Goal: Task Accomplishment & Management: Manage account settings

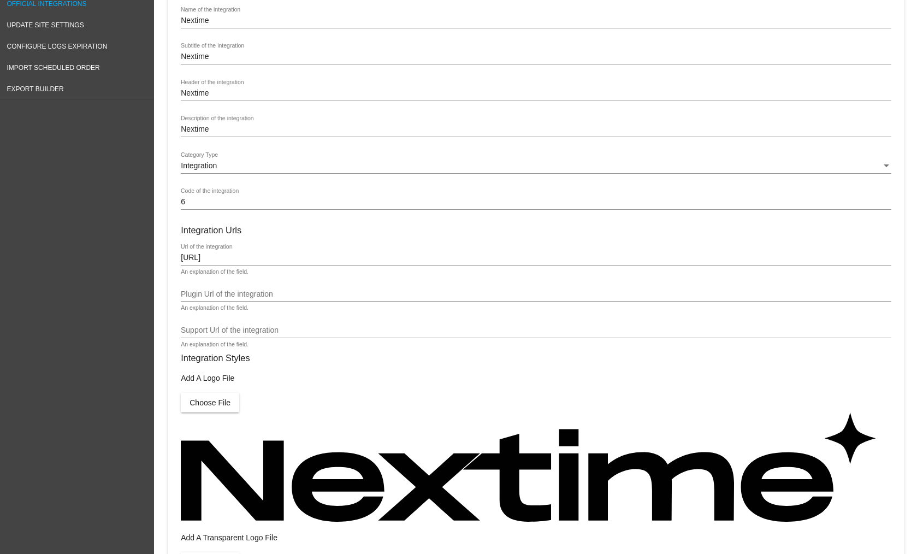
scroll to position [215, 0]
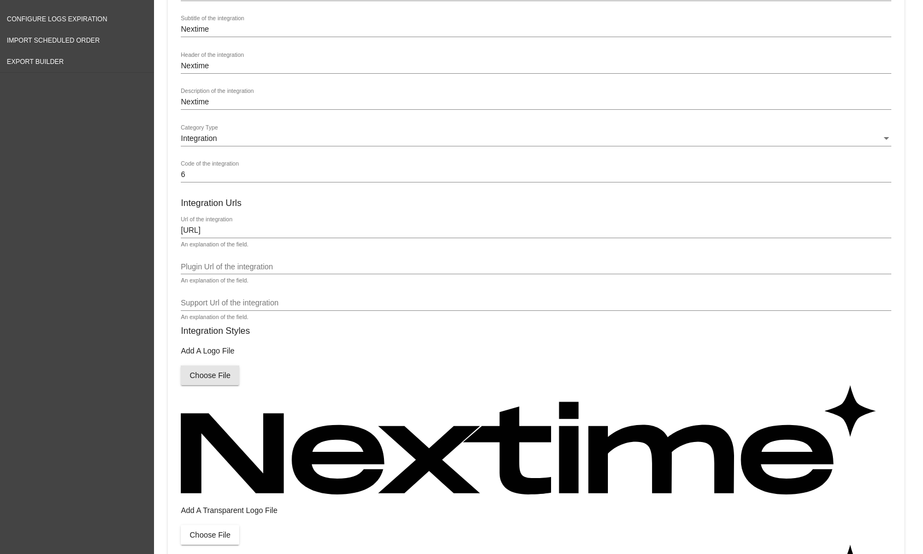
click at [193, 371] on span "Choose File" at bounding box center [210, 375] width 41 height 9
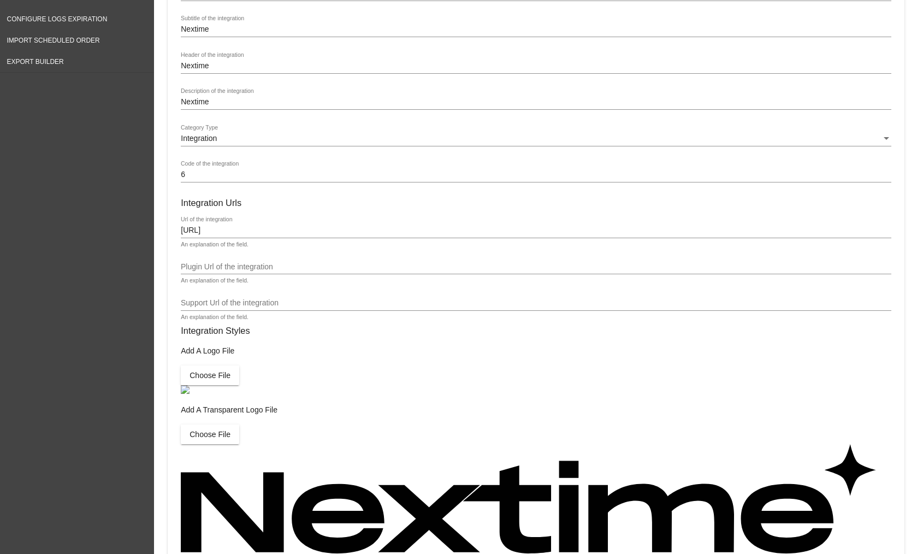
scroll to position [433, 0]
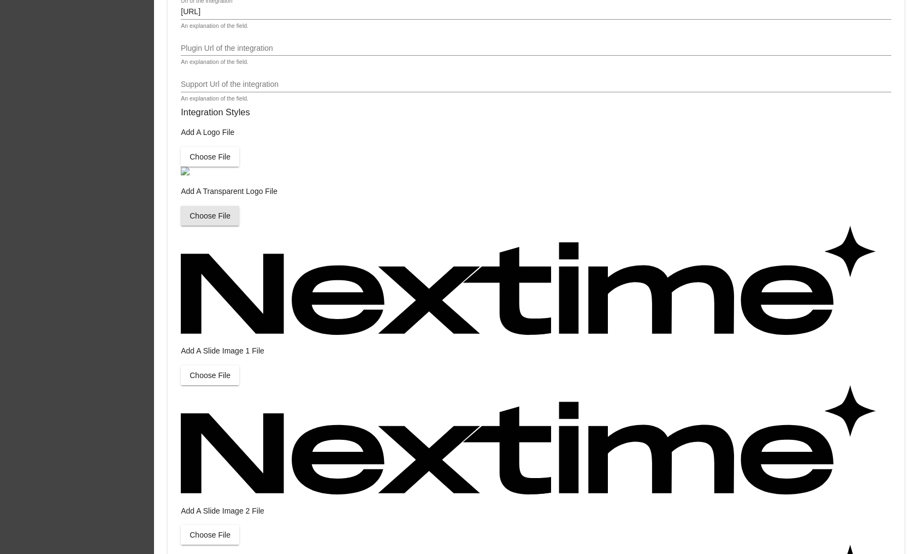
click at [218, 221] on button "Choose File" at bounding box center [210, 216] width 58 height 20
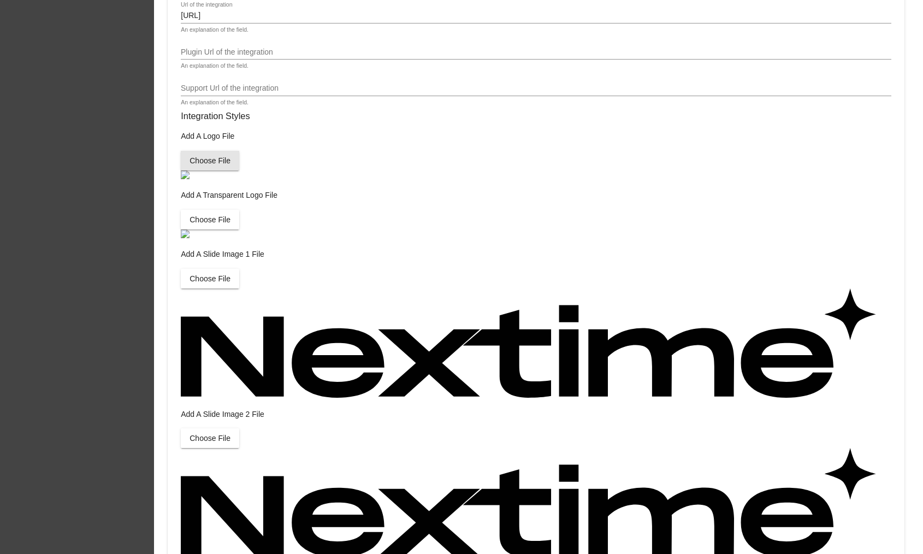
click at [220, 156] on span "Choose File" at bounding box center [210, 160] width 41 height 9
click at [226, 164] on button "Choose File" at bounding box center [210, 161] width 58 height 20
click at [221, 163] on span "Choose File" at bounding box center [210, 160] width 41 height 9
click at [202, 215] on span "Choose File" at bounding box center [210, 219] width 41 height 9
click at [215, 274] on span "Choose File" at bounding box center [210, 278] width 41 height 9
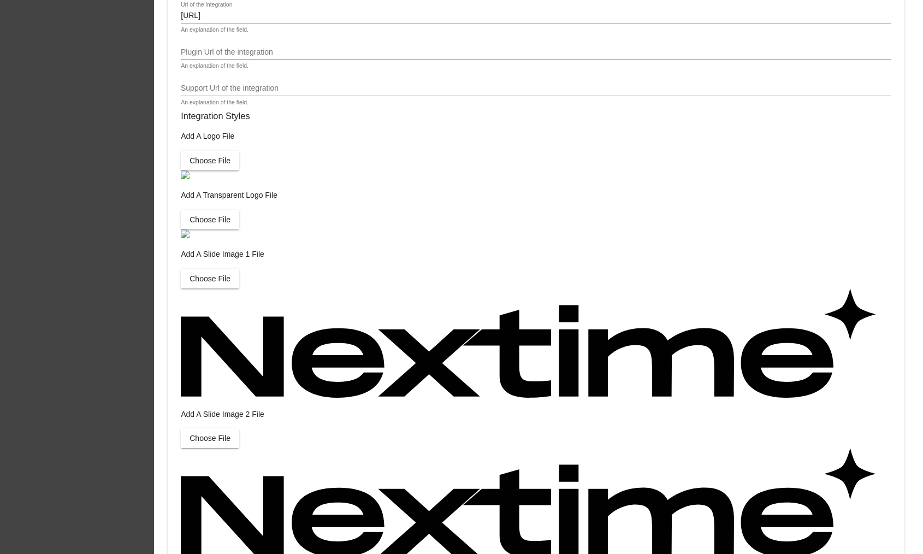
scroll to position [425, 0]
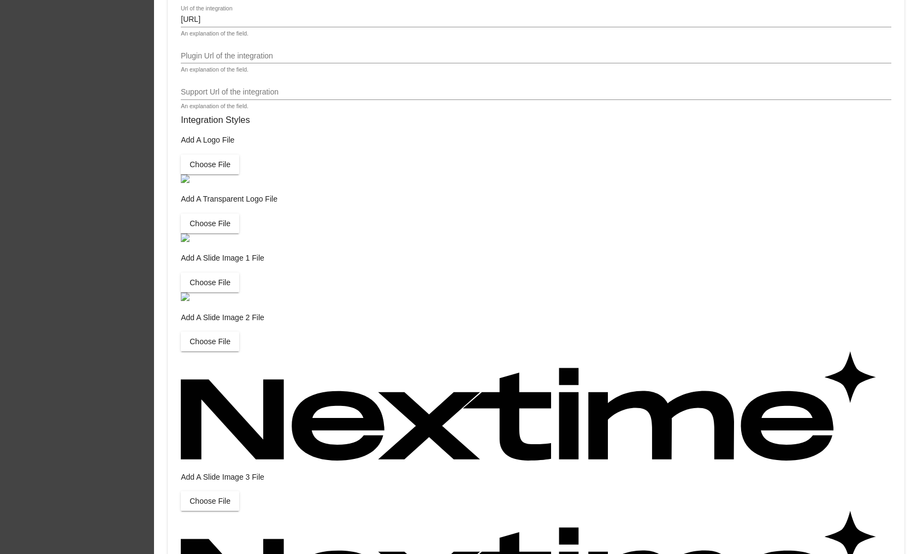
click at [211, 332] on button "Choose File" at bounding box center [210, 342] width 58 height 20
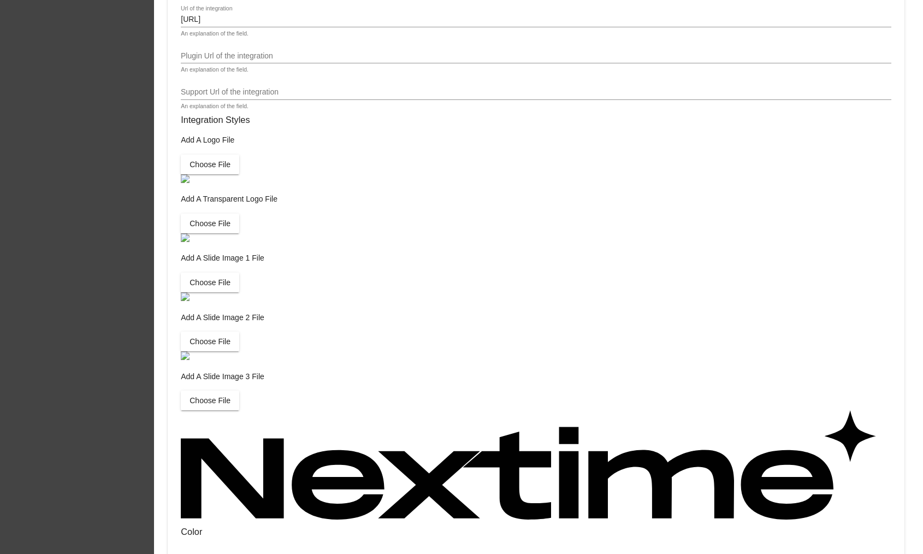
scroll to position [422, 0]
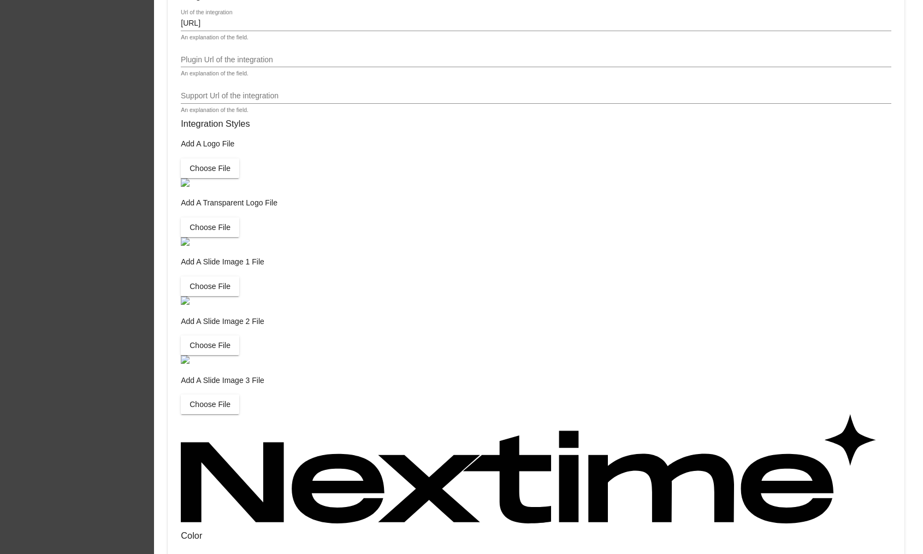
click at [217, 394] on button "Choose File" at bounding box center [210, 404] width 58 height 20
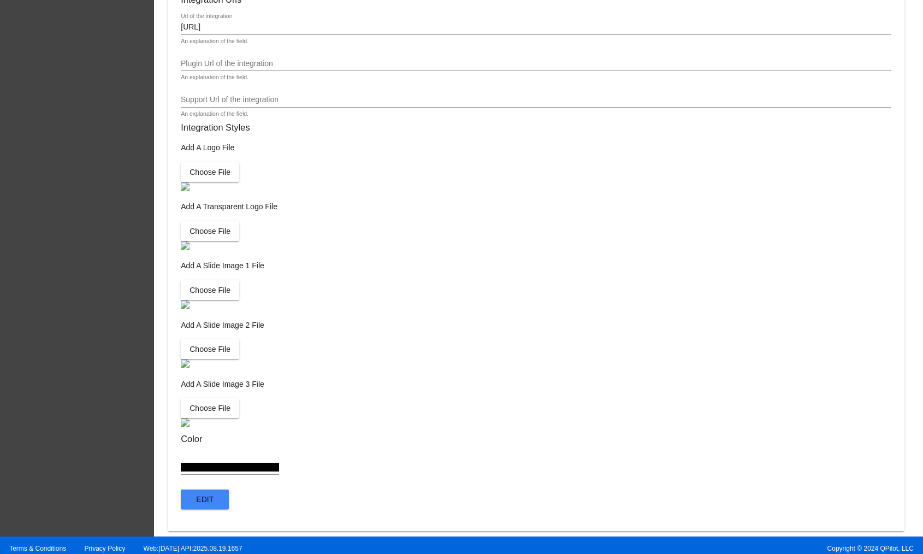
click at [237, 463] on input at bounding box center [230, 467] width 98 height 9
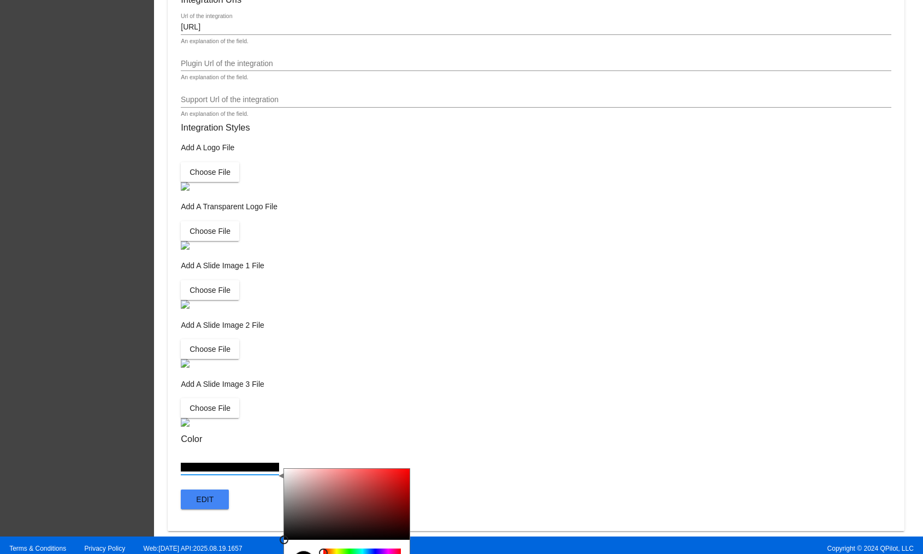
paste input "#FBEAE0"
type input "#FBEAE0"
type input "#fbeae0"
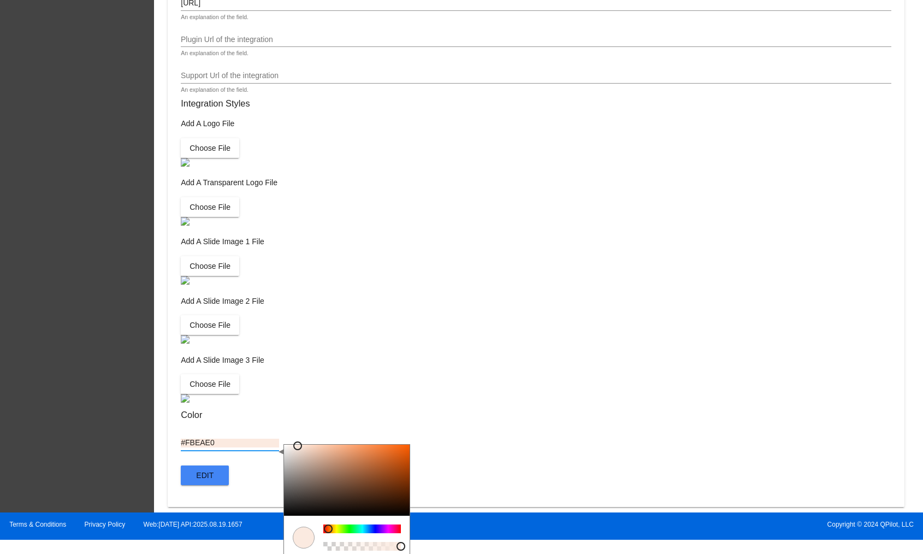
type input "#FBEAE0"
click at [530, 386] on div "Add A Slide Image 3 File Choose File" at bounding box center [536, 380] width 711 height 49
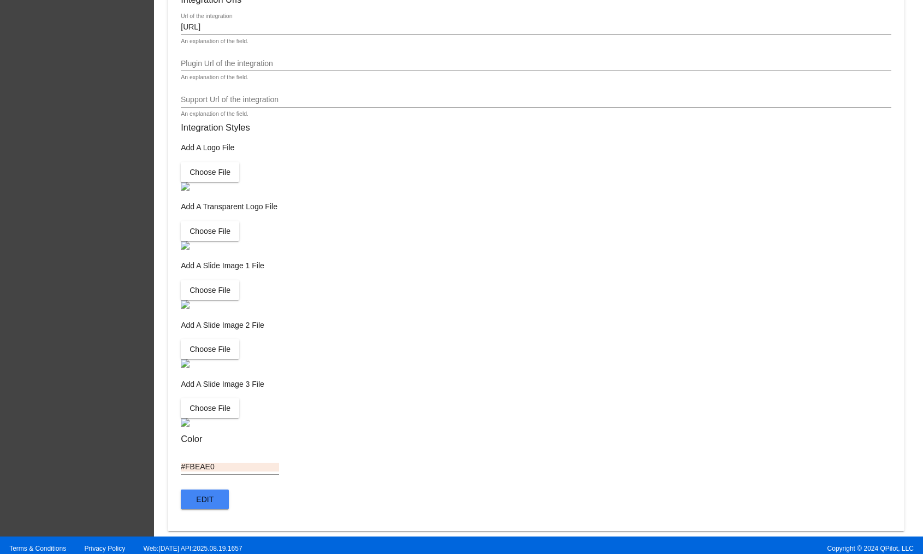
click at [204, 495] on span "Edit" at bounding box center [204, 499] width 17 height 9
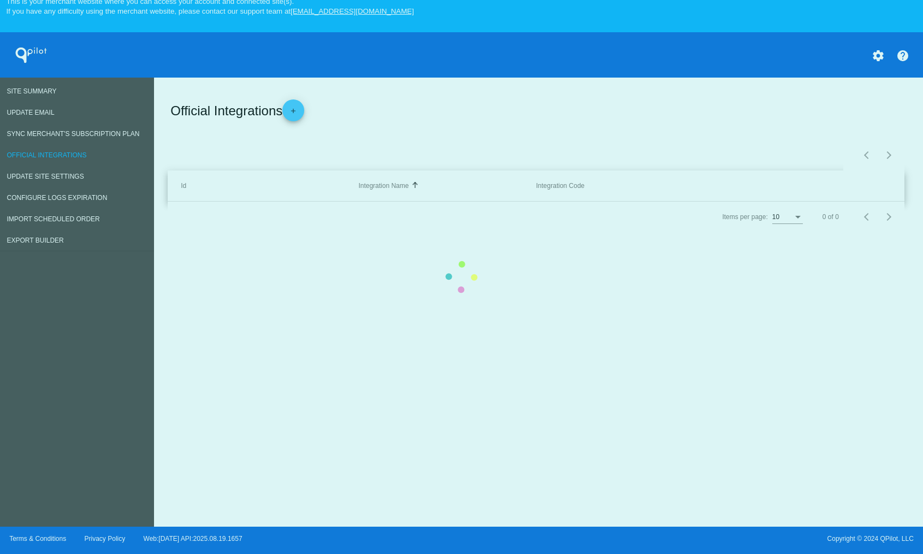
scroll to position [37, 0]
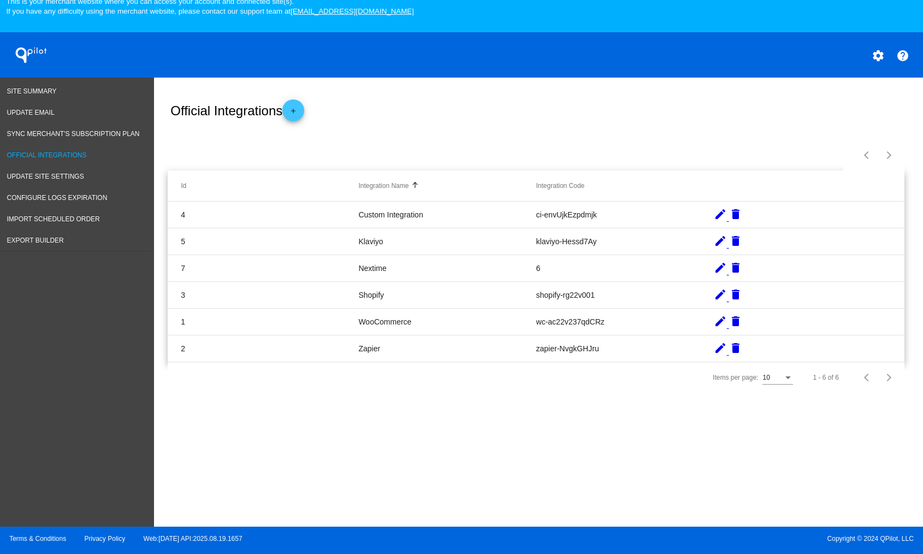
click at [714, 243] on mat-icon "edit" at bounding box center [720, 240] width 13 height 13
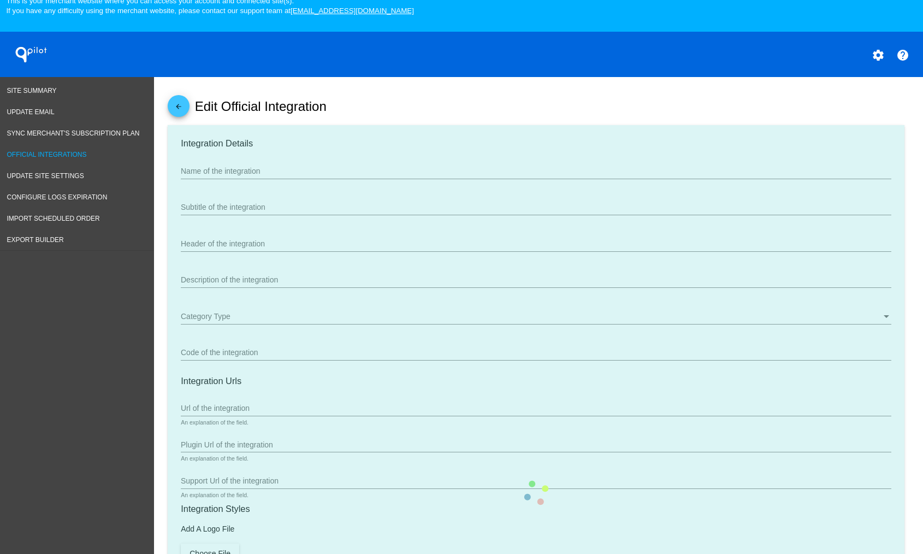
type input "Klaviyo"
type input "Automate marketing communications to your subscribers via Email and SMS notific…"
type input "Automate Your Subscription Marketing with Flows & Campaigns"
type input "Klaviyo™ is a unified customer platform that gives online brands direct ownersh…"
type input "klaviyo-Hessd7Ay"
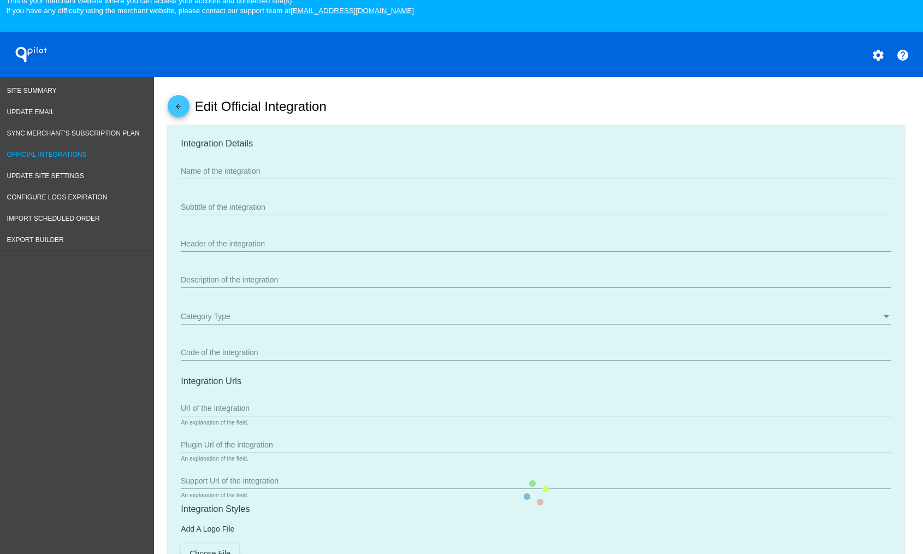
type input "[URL][DOMAIN_NAME]"
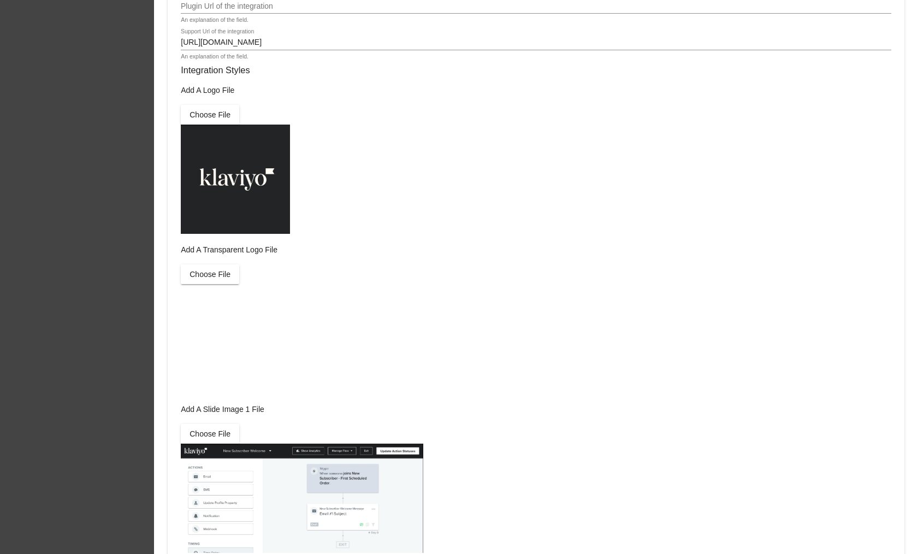
scroll to position [448, 0]
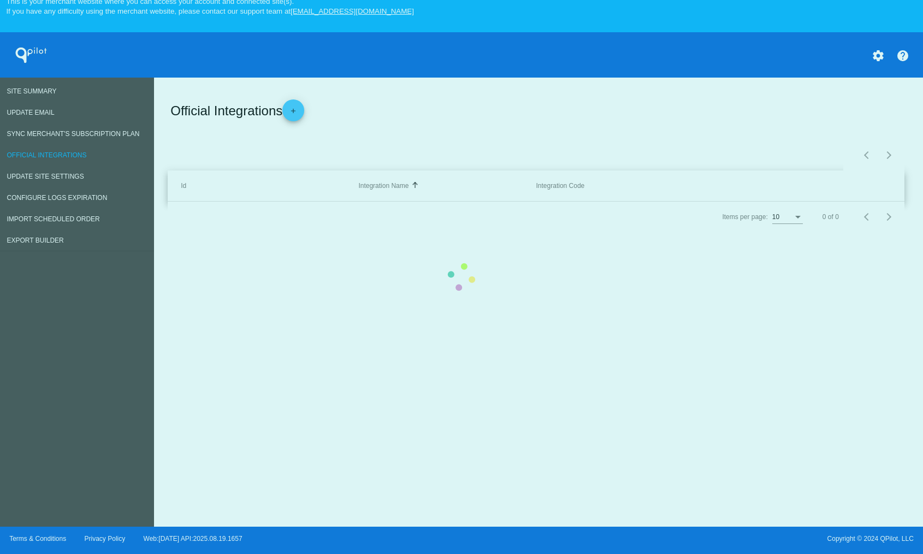
scroll to position [37, 0]
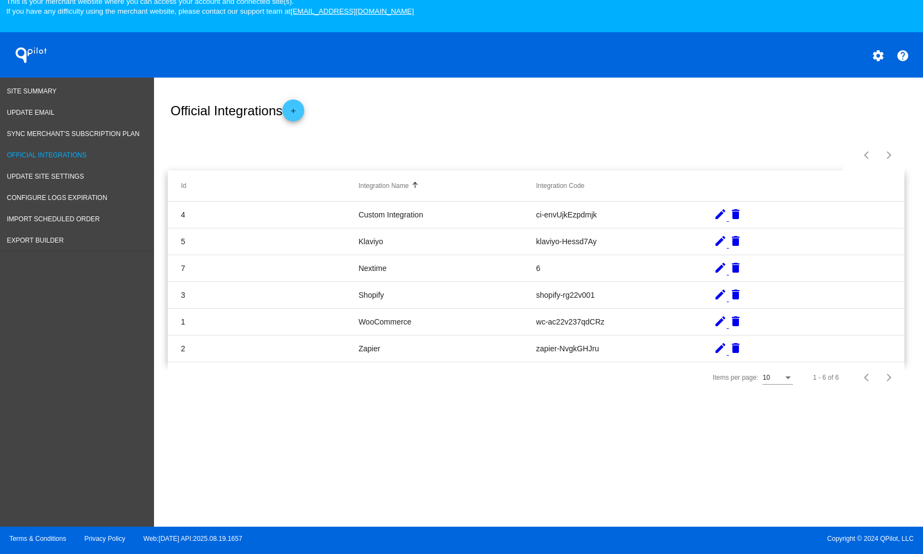
click at [716, 268] on mat-icon "edit" at bounding box center [720, 267] width 13 height 13
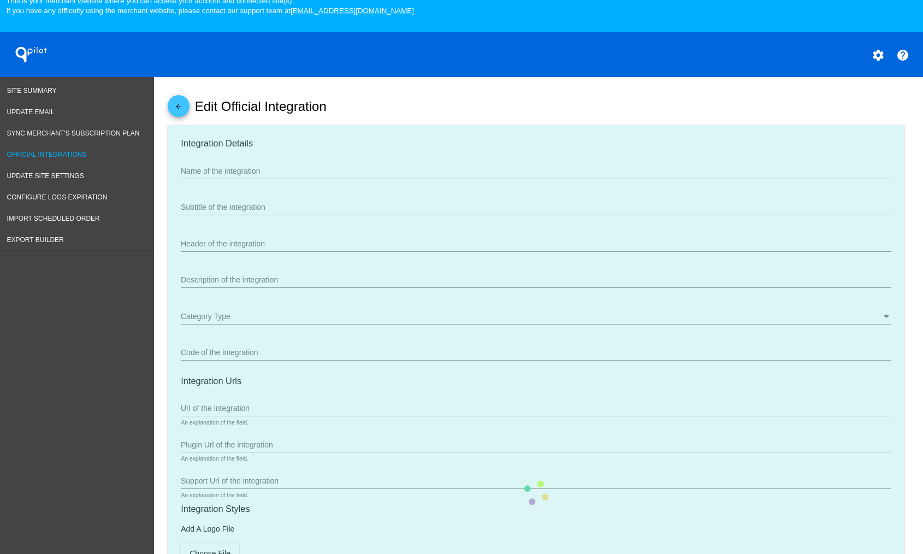
type input "Nextime"
type input "6"
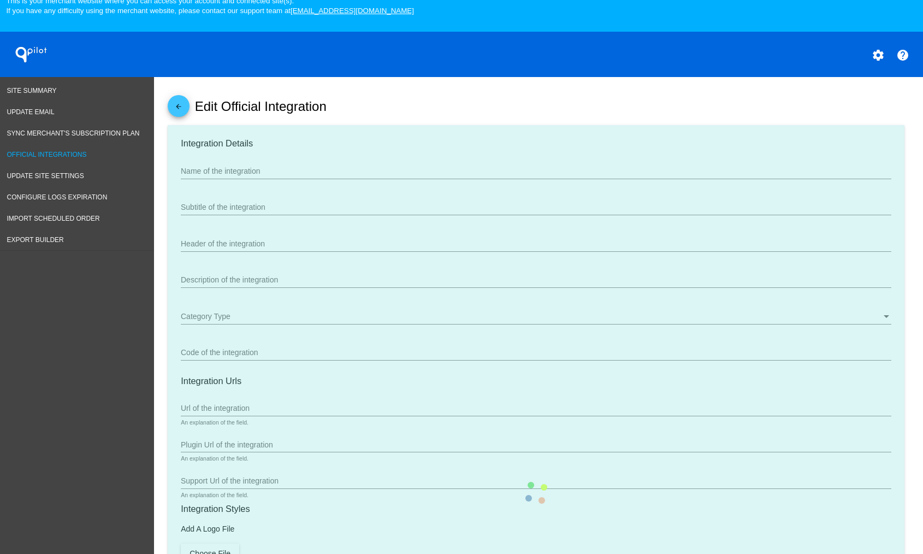
type input "[URL]"
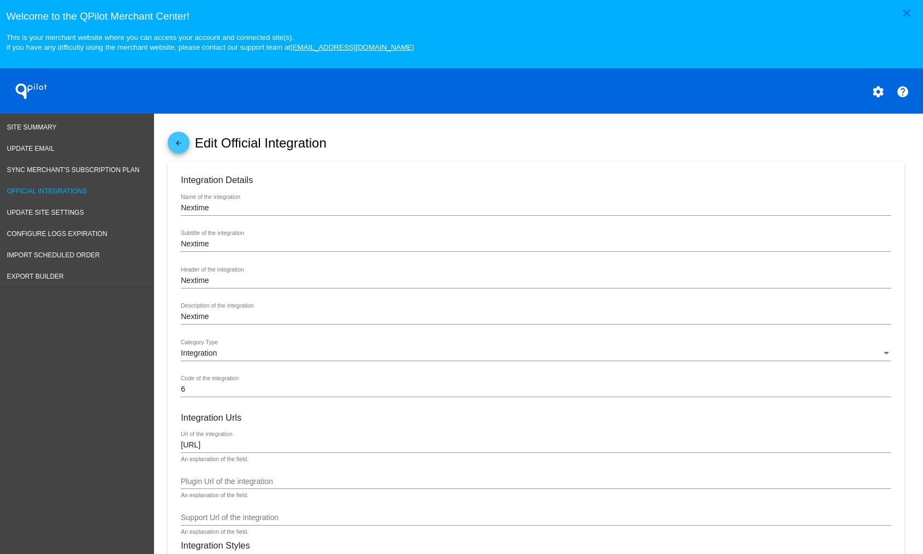
click at [873, 94] on mat-icon "settings" at bounding box center [878, 91] width 13 height 13
click at [827, 122] on button "person Log out" at bounding box center [828, 115] width 105 height 13
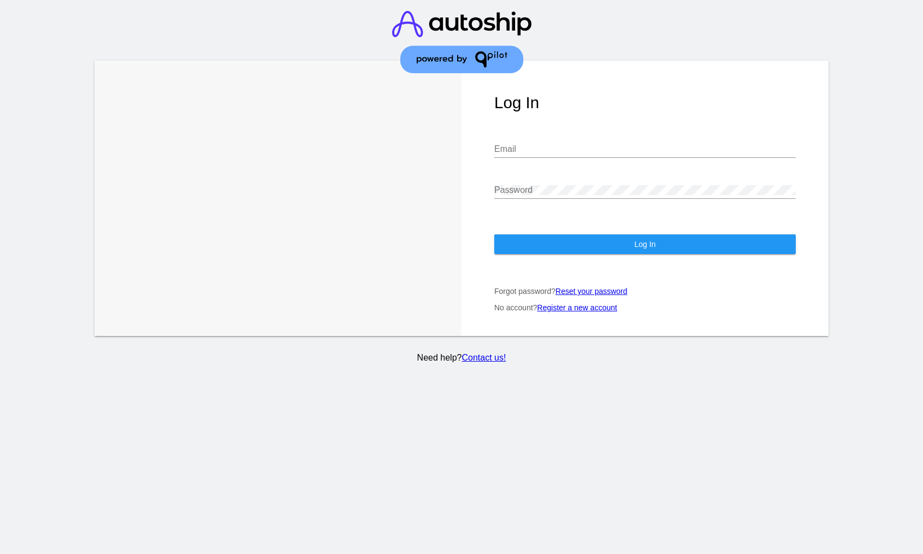
drag, startPoint x: 552, startPoint y: 161, endPoint x: 556, endPoint y: 149, distance: 13.1
click at [554, 157] on div "Email" at bounding box center [644, 151] width 301 height 36
type input "[EMAIL_ADDRESS][DOMAIN_NAME]"
click at [577, 238] on button "Log In" at bounding box center [644, 244] width 301 height 20
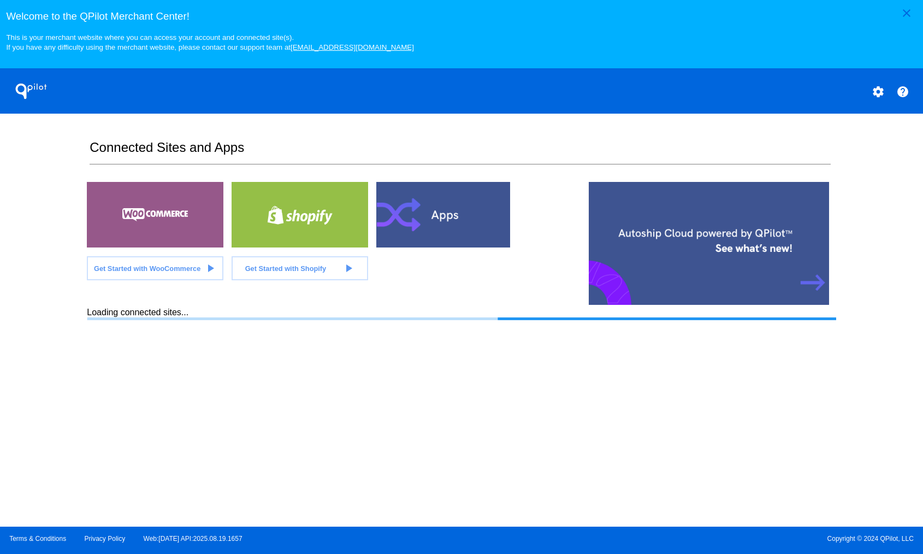
click at [455, 225] on div at bounding box center [444, 215] width 137 height 66
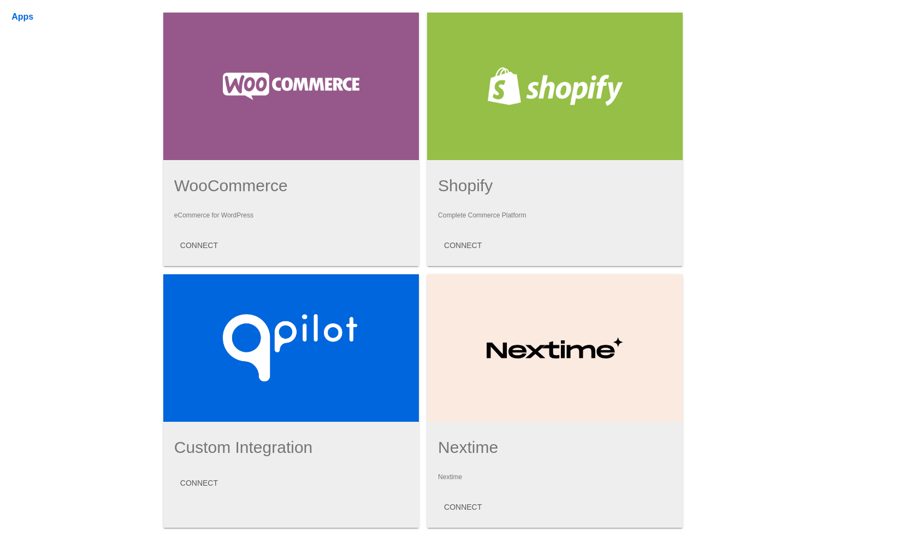
scroll to position [160, 0]
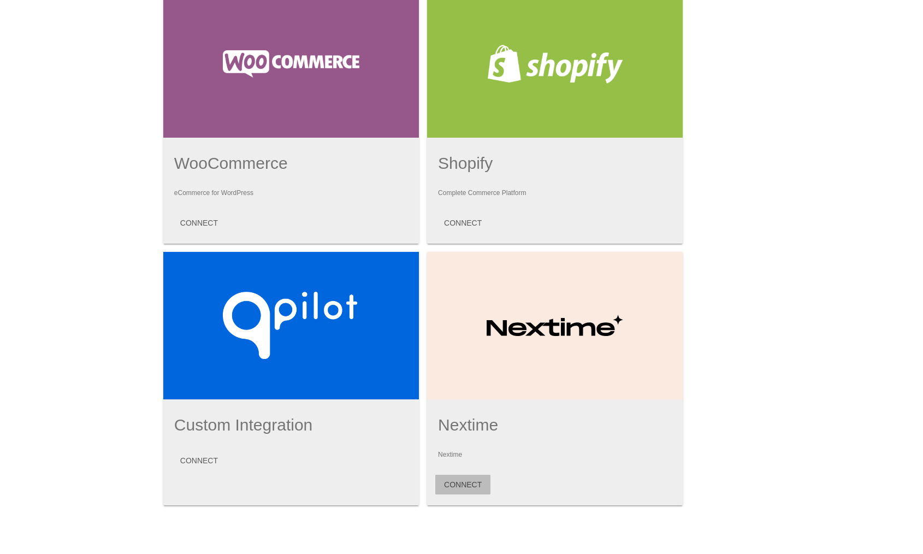
click at [454, 481] on button "CONNECT" at bounding box center [462, 485] width 55 height 20
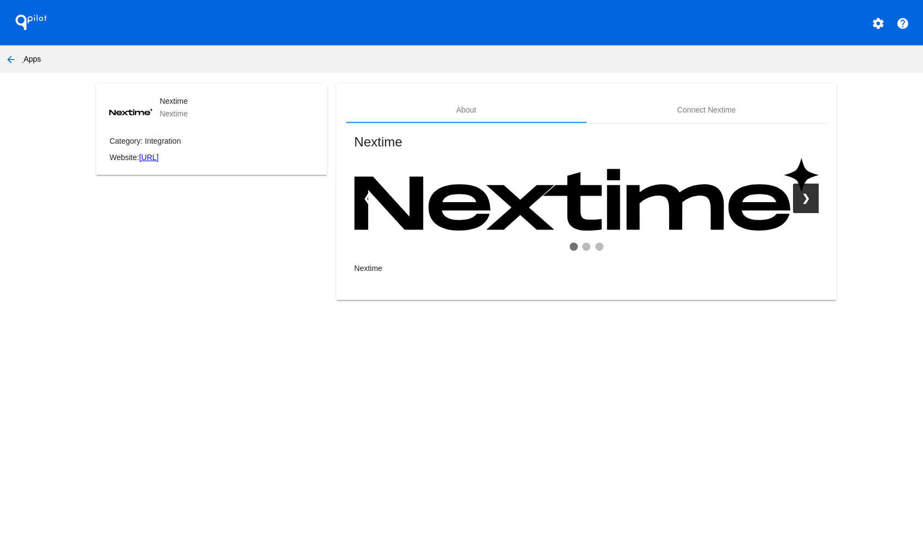
click at [803, 188] on link "❯" at bounding box center [806, 198] width 26 height 29
click at [805, 192] on link "❯" at bounding box center [806, 198] width 26 height 29
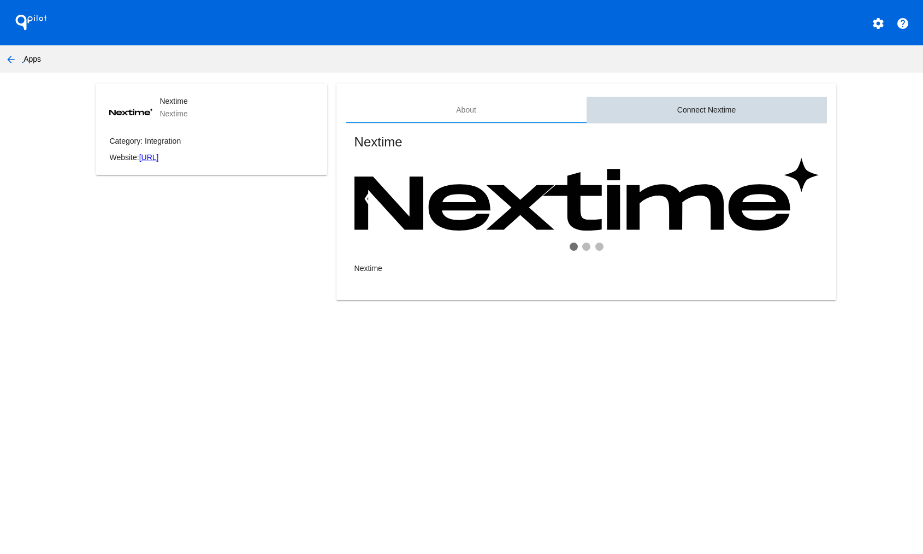
click at [698, 115] on div "Connect Nextime" at bounding box center [707, 110] width 240 height 26
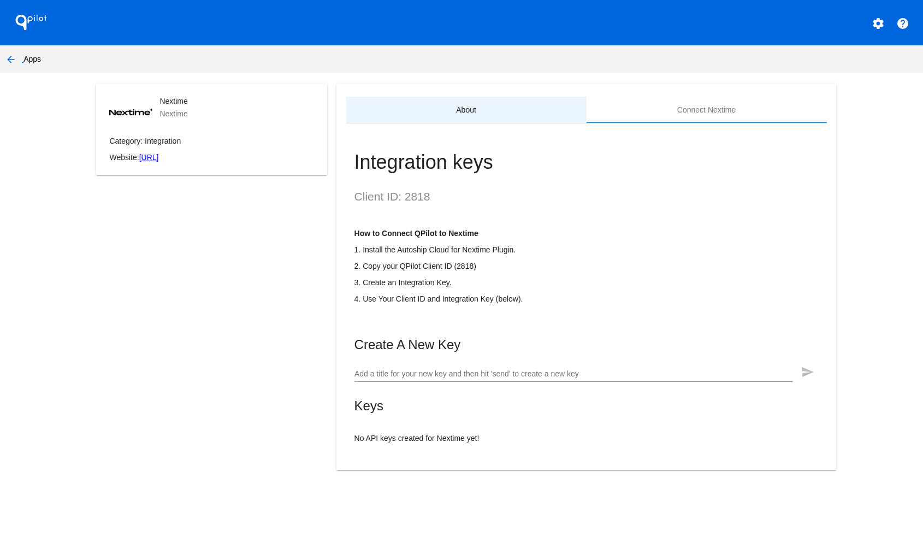
click at [495, 116] on div "About" at bounding box center [466, 110] width 240 height 26
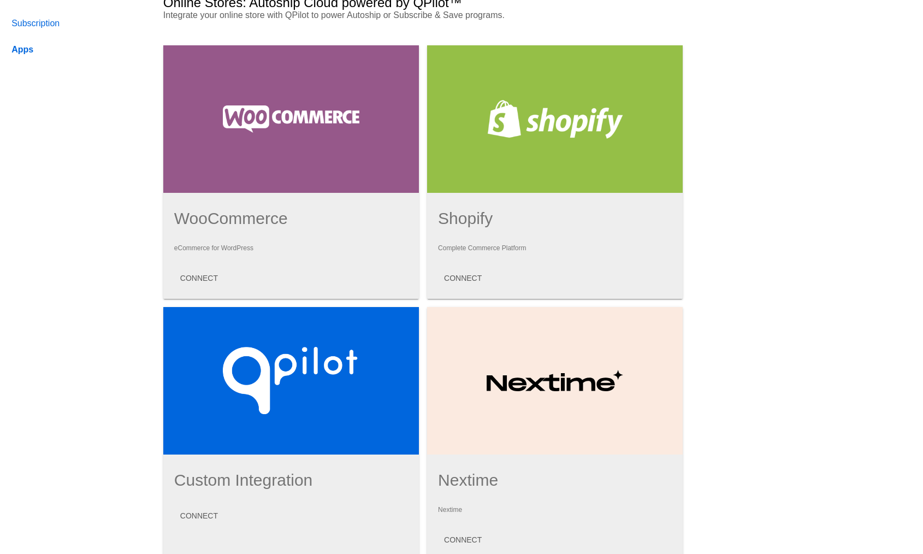
scroll to position [128, 0]
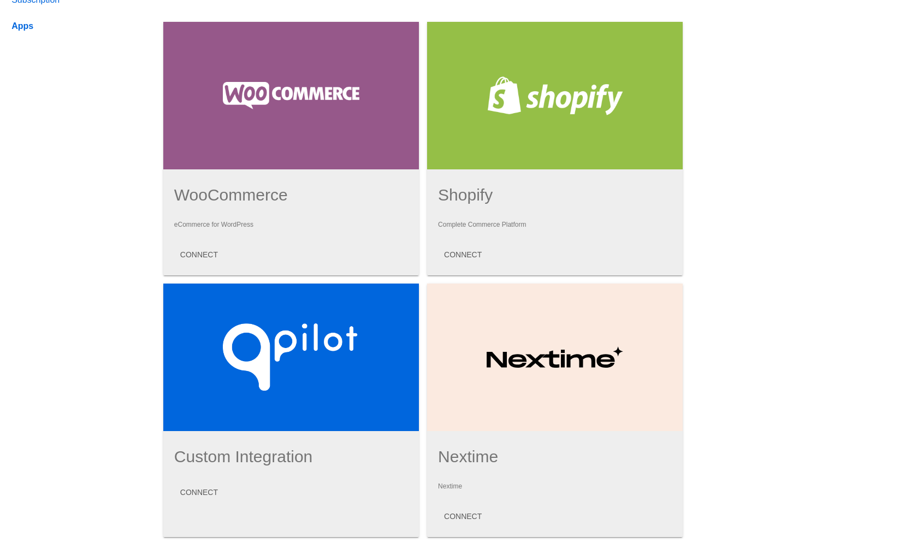
click at [783, 210] on div "Profile Subscription Apps Online Stores: Autoship Cloud powered by QPilot™ Inte…" at bounding box center [461, 456] width 923 height 991
